Goal: Find specific page/section: Find specific page/section

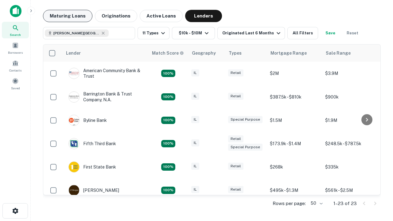
click at [68, 16] on button "Maturing Loans" at bounding box center [67, 16] width 49 height 12
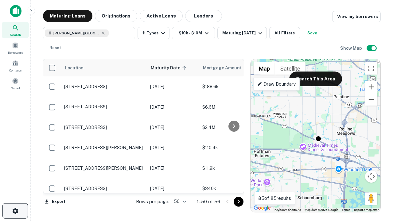
click at [15, 211] on icon "button" at bounding box center [15, 210] width 7 height 7
